Goal: Task Accomplishment & Management: Use online tool/utility

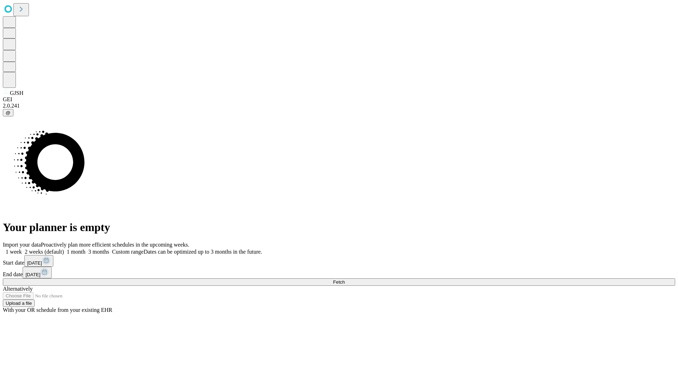
click at [344, 280] on span "Fetch" at bounding box center [339, 282] width 12 height 5
